Goal: Find specific page/section: Find specific page/section

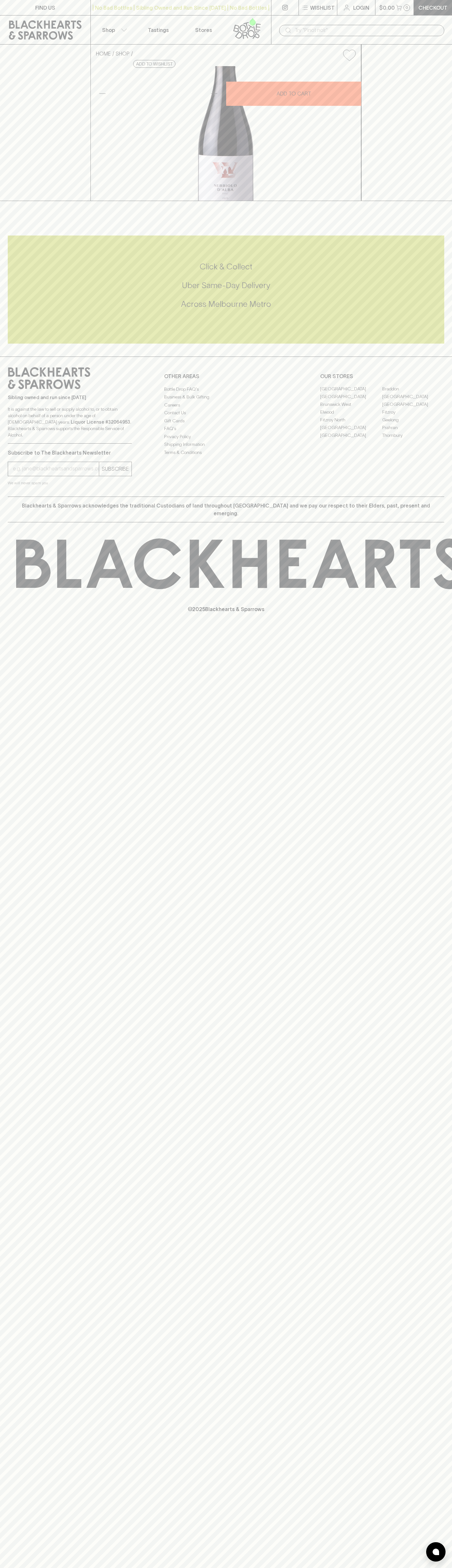
click at [26, 4] on link "FIND US" at bounding box center [45, 7] width 90 height 15
click at [163, 1567] on html "FIND US | No Bad Bottles | Sibling Owned and Run Since 2006 | No Bad Bottles | …" at bounding box center [226, 784] width 452 height 1568
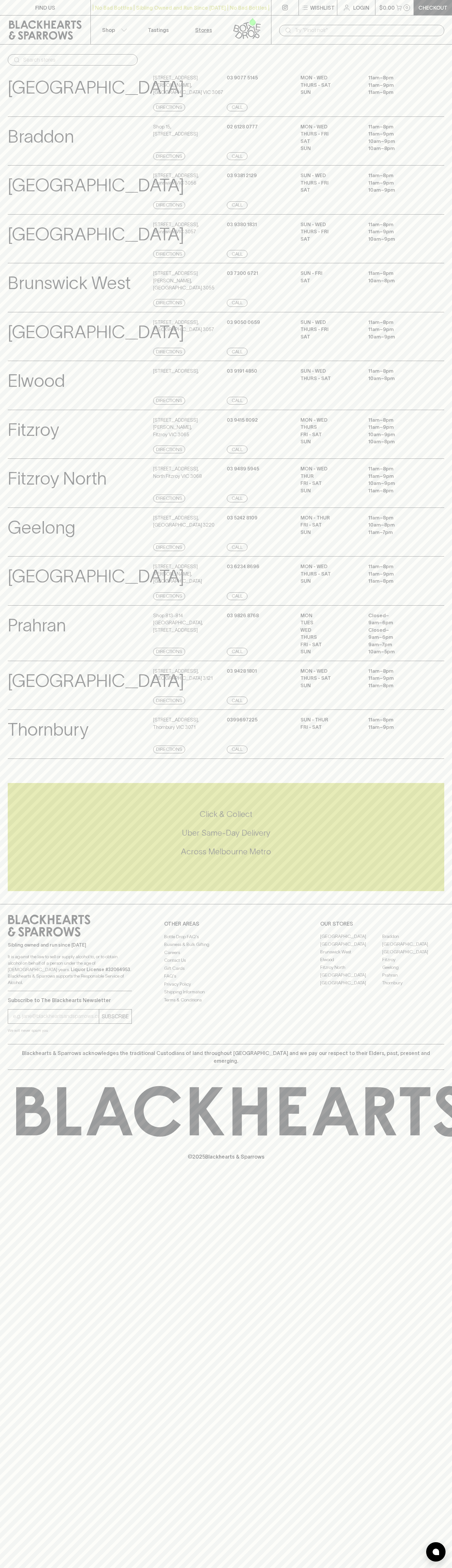
click at [19, 541] on p "Geelong" at bounding box center [41, 528] width 68 height 27
